Goal: Information Seeking & Learning: Learn about a topic

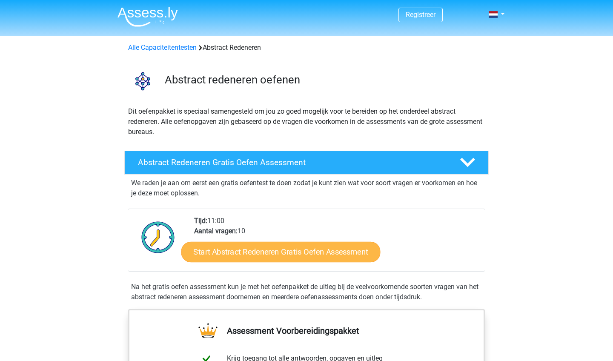
click at [298, 255] on link "Start Abstract Redeneren Gratis Oefen Assessment" at bounding box center [280, 251] width 199 height 20
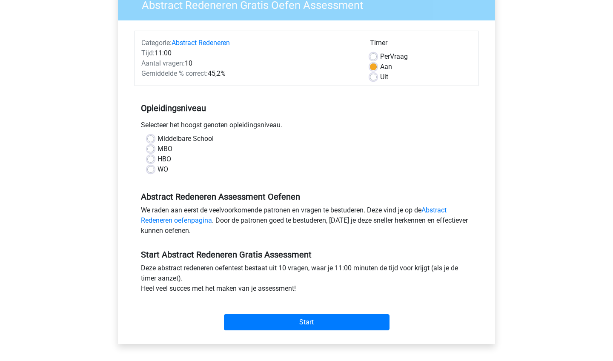
scroll to position [62, 0]
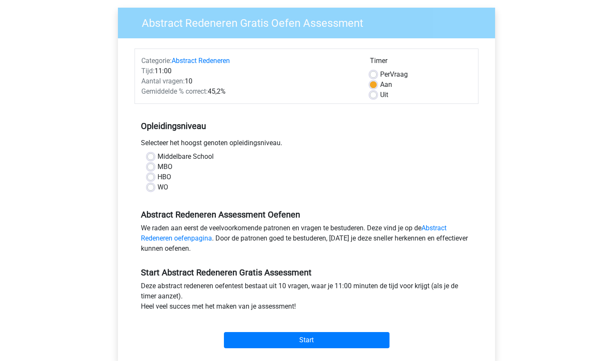
click at [158, 187] on label "WO" at bounding box center [163, 187] width 11 height 10
click at [152, 187] on input "WO" at bounding box center [150, 186] width 7 height 9
radio input "true"
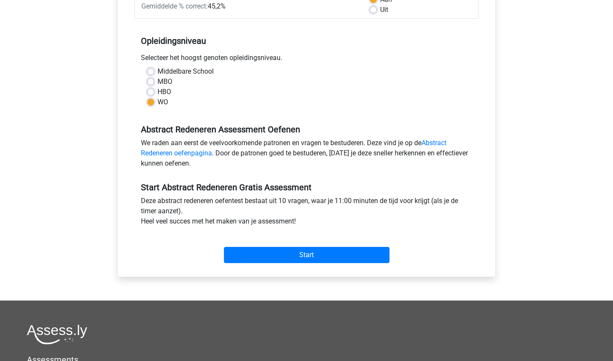
scroll to position [149, 0]
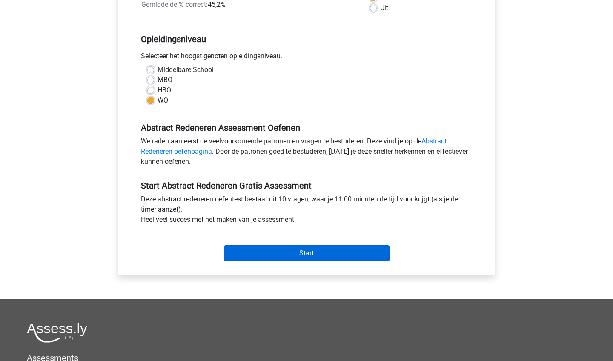
click at [334, 253] on input "Start" at bounding box center [307, 253] width 166 height 16
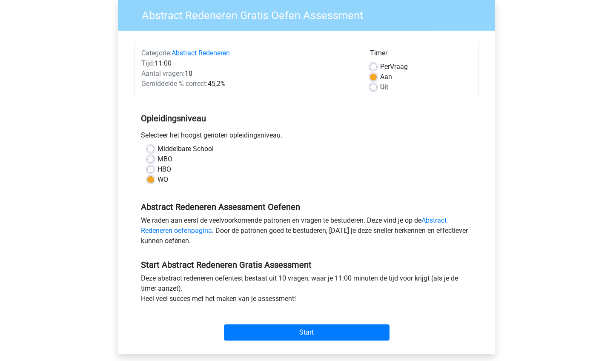
scroll to position [171, 0]
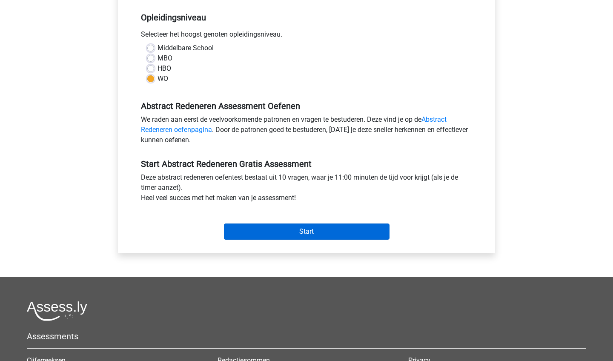
click at [311, 231] on input "Start" at bounding box center [307, 232] width 166 height 16
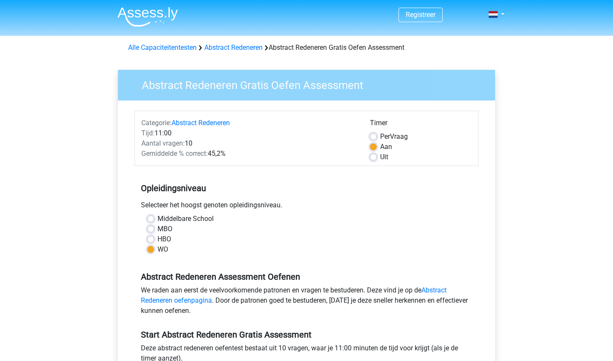
scroll to position [0, 0]
click at [380, 157] on label "Uit" at bounding box center [384, 157] width 8 height 10
click at [373, 157] on input "Uit" at bounding box center [373, 156] width 7 height 9
radio input "true"
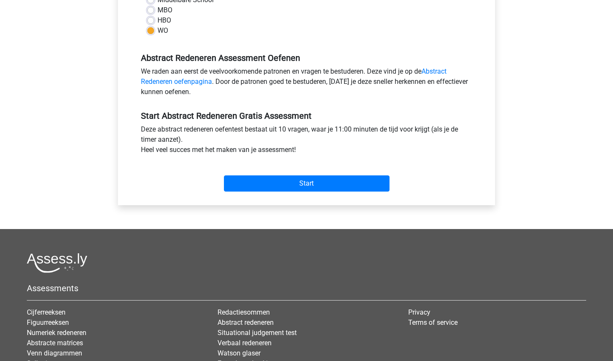
scroll to position [223, 0]
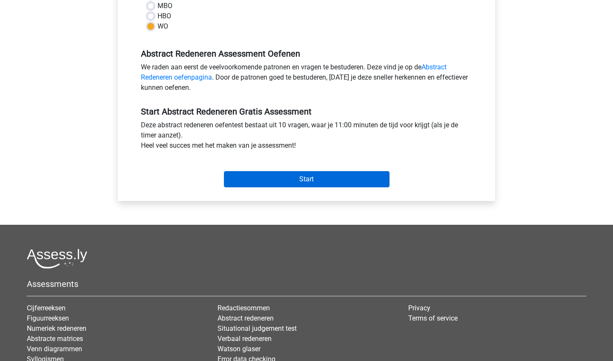
click at [307, 183] on input "Start" at bounding box center [307, 179] width 166 height 16
